Goal: Check status: Check status

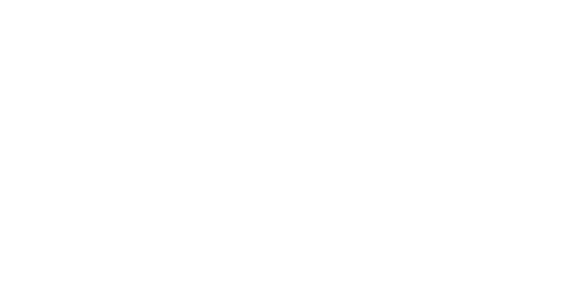
select select
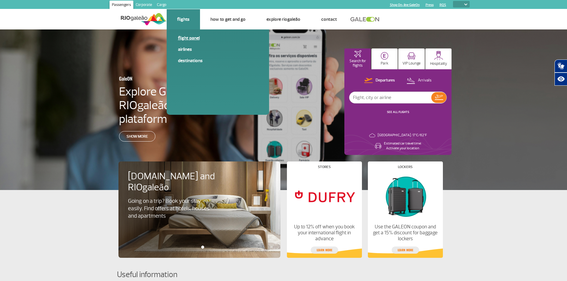
click at [189, 37] on link "Flight panel" at bounding box center [218, 38] width 80 height 7
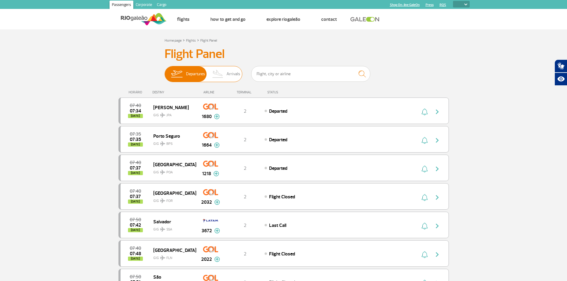
click at [236, 75] on span "Arrivals" at bounding box center [234, 73] width 14 height 15
click at [165, 71] on input "Departures Arrivals" at bounding box center [165, 71] width 0 height 0
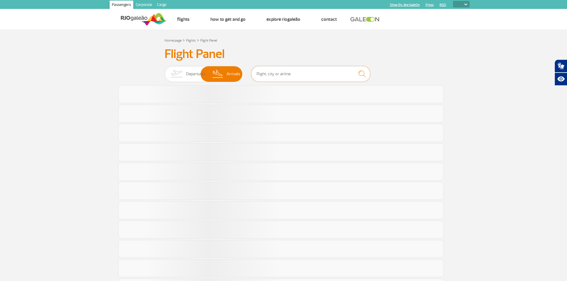
click at [280, 72] on input "text" at bounding box center [310, 74] width 119 height 16
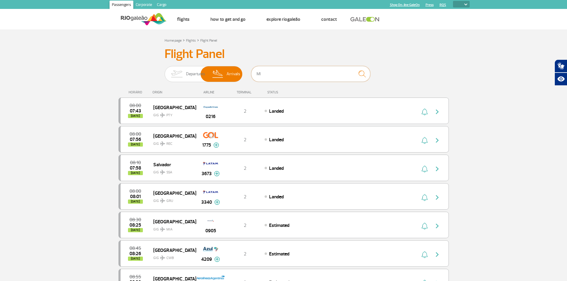
type input "MIA"
